Goal: Information Seeking & Learning: Check status

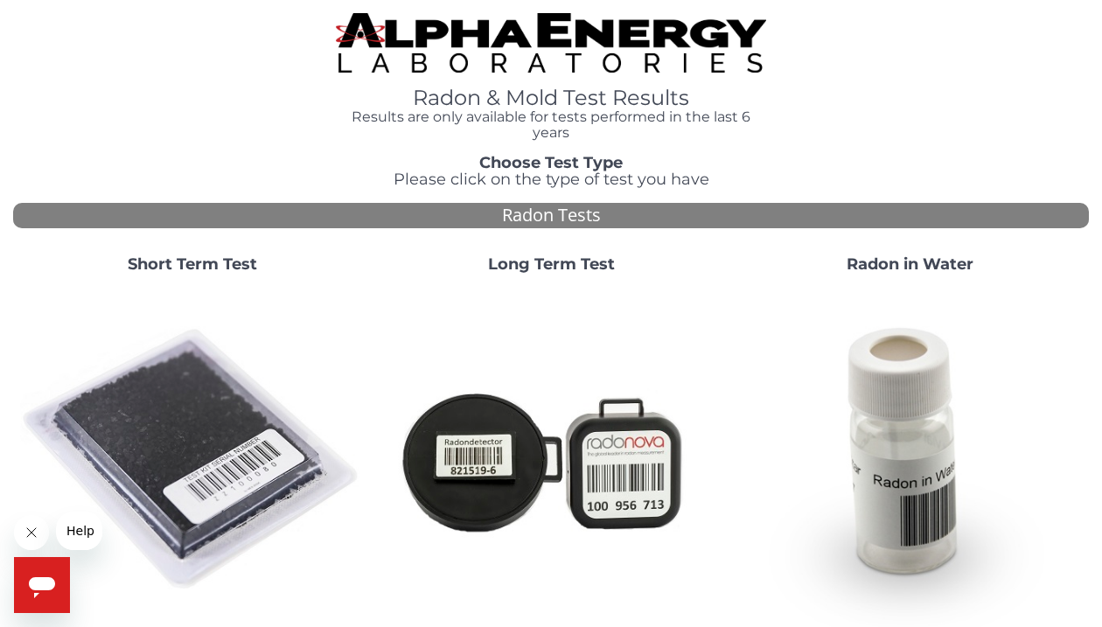
click at [197, 422] on img at bounding box center [192, 460] width 345 height 345
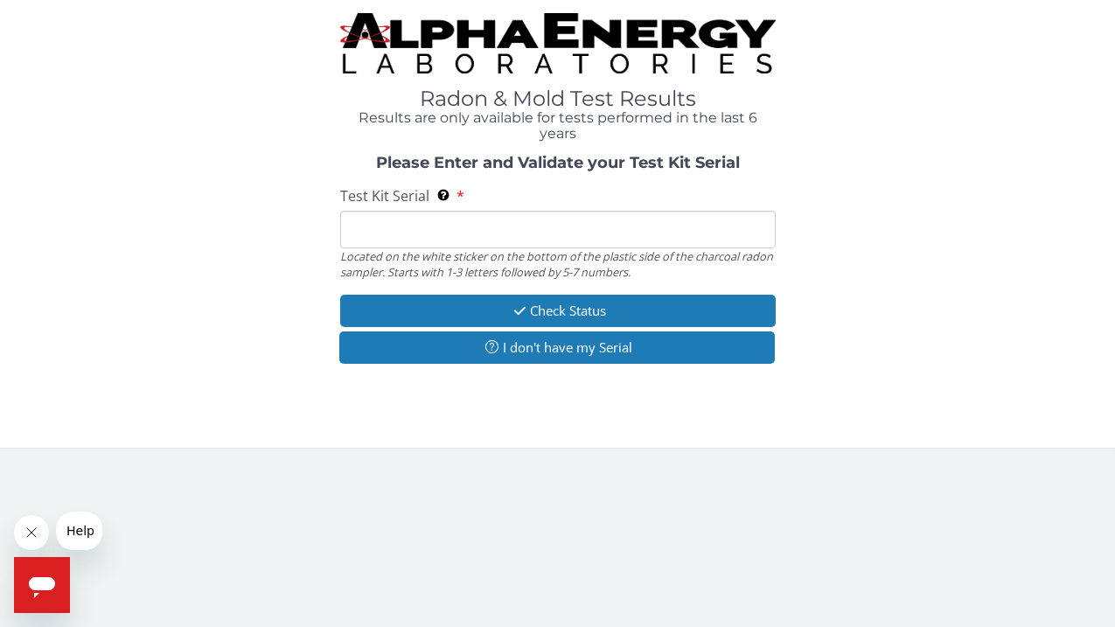
click at [436, 226] on input "Test Kit Serial Located on the white sticker on the bottom of the plastic side …" at bounding box center [558, 230] width 436 height 38
type input "AA738890"
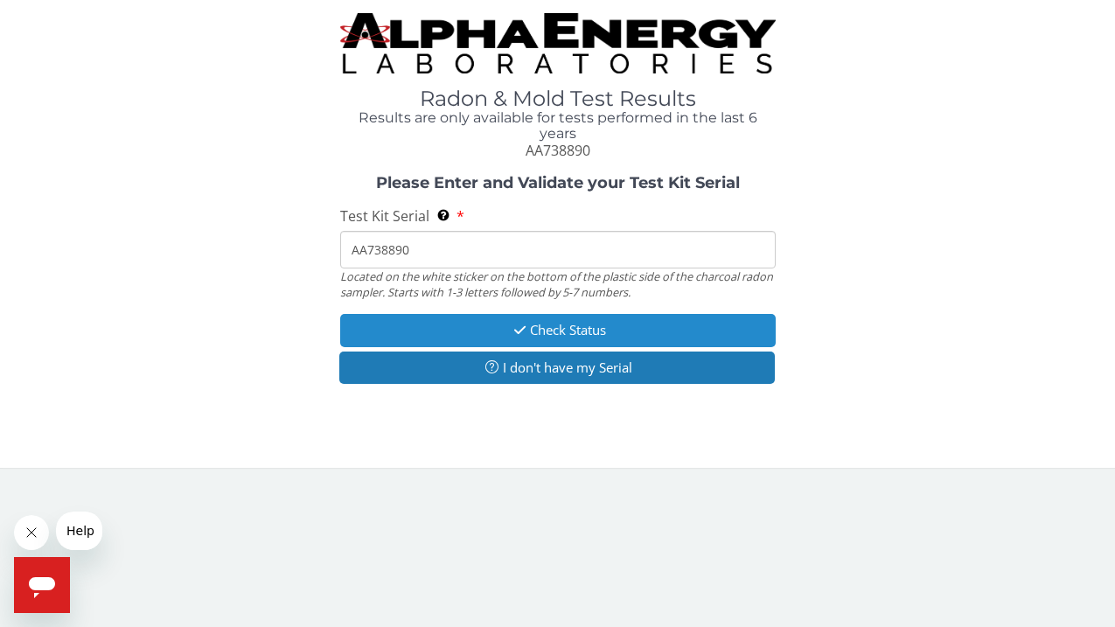
click at [496, 327] on button "Check Status" at bounding box center [558, 330] width 436 height 32
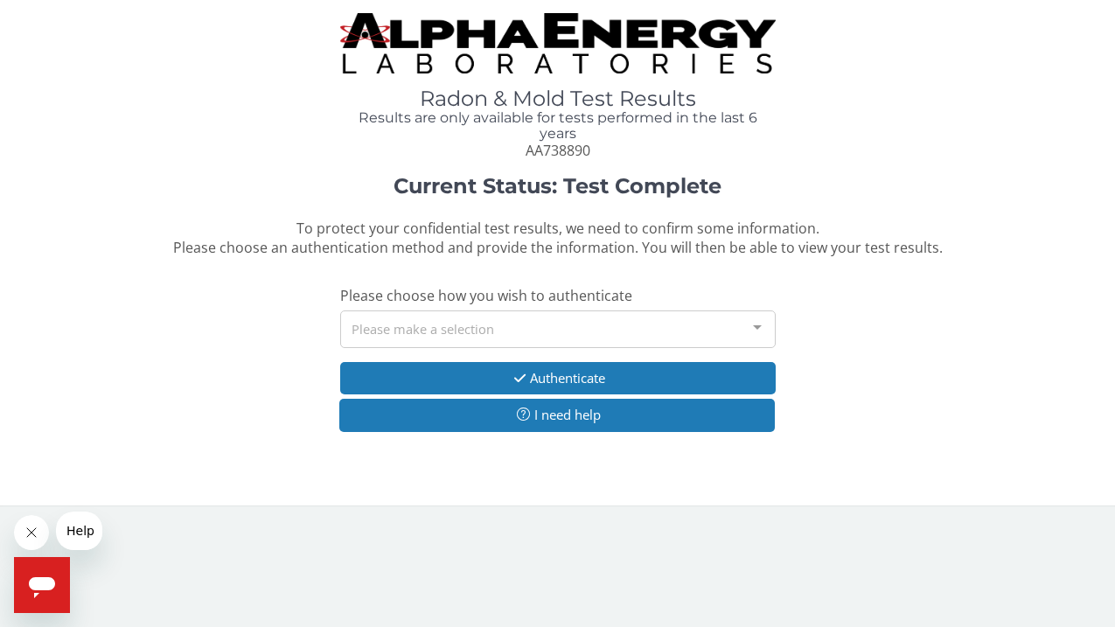
click at [431, 330] on div "Please make a selection" at bounding box center [558, 330] width 436 height 38
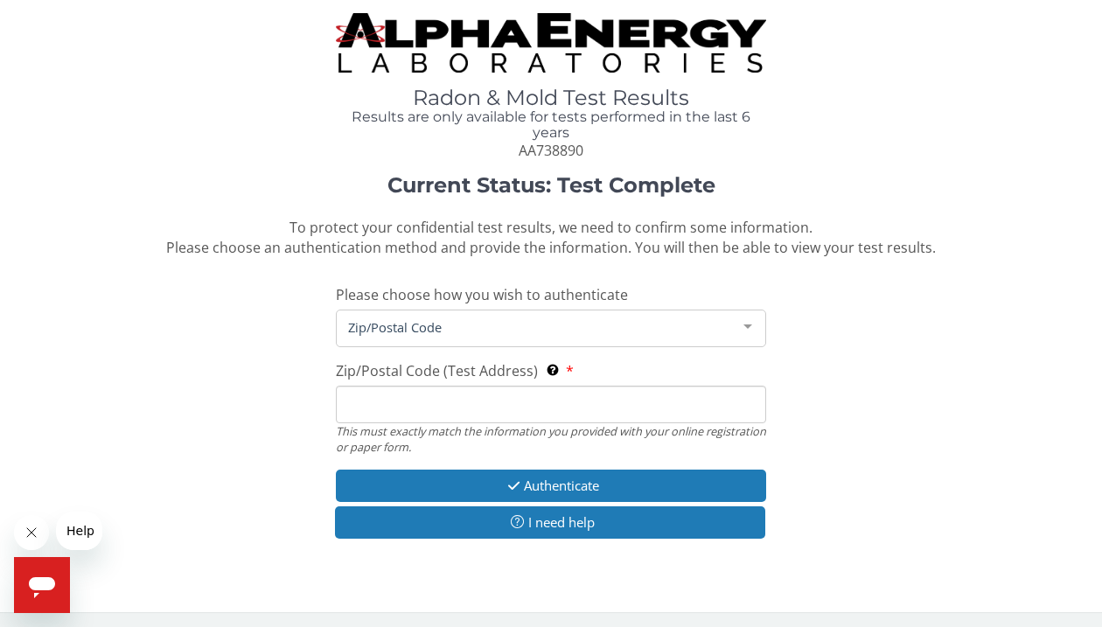
click at [393, 415] on input "Zip/Postal Code (Test Address) This must exactly match the information you prov…" at bounding box center [551, 405] width 430 height 38
type input "82520"
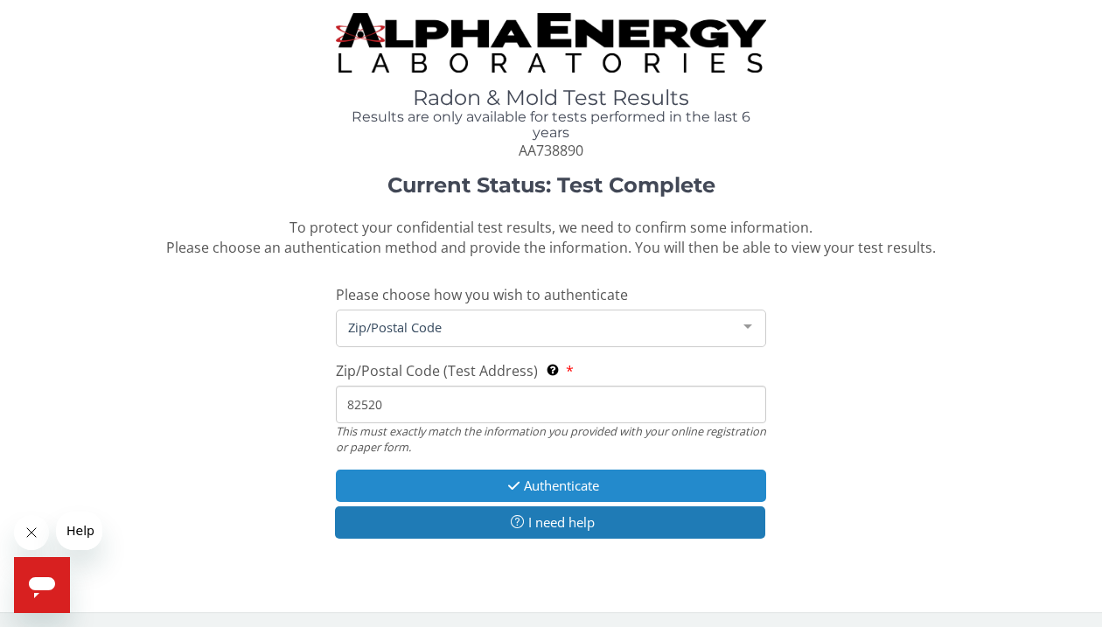
click at [512, 484] on icon "button" at bounding box center [514, 485] width 20 height 13
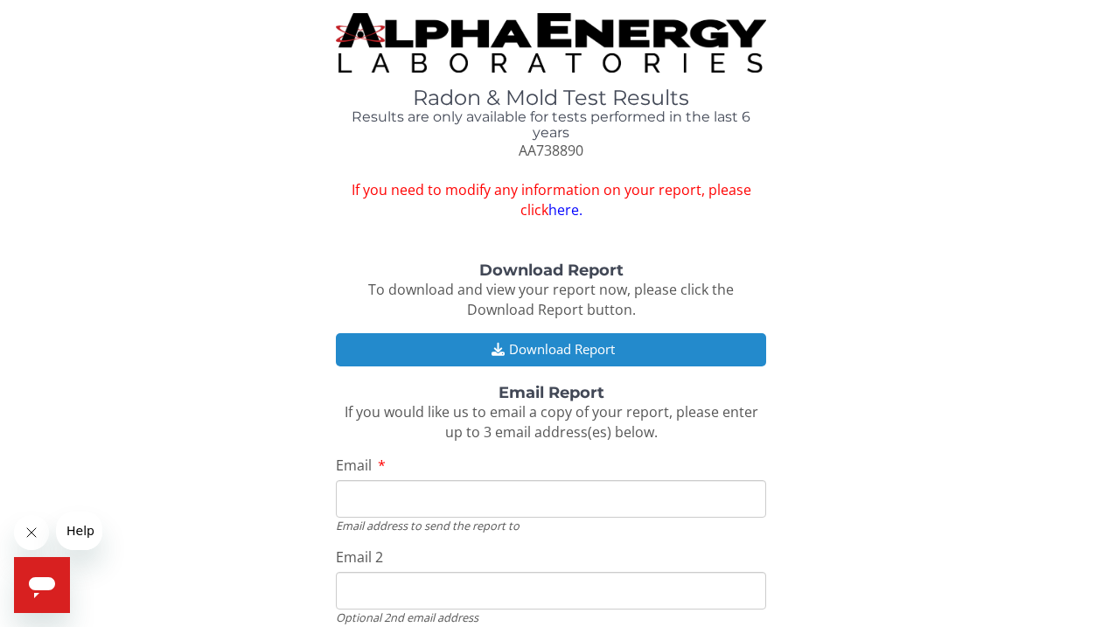
click at [607, 345] on button "Download Report" at bounding box center [551, 349] width 430 height 32
